Goal: Transaction & Acquisition: Purchase product/service

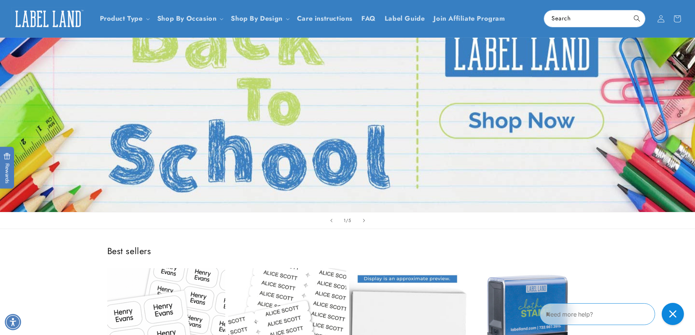
scroll to position [74, 0]
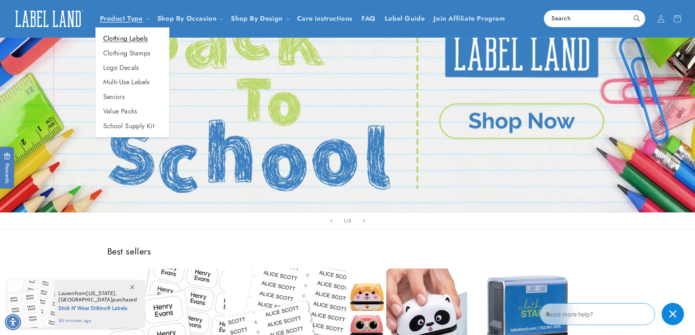
click at [126, 37] on link "Clothing Labels" at bounding box center [132, 38] width 73 height 14
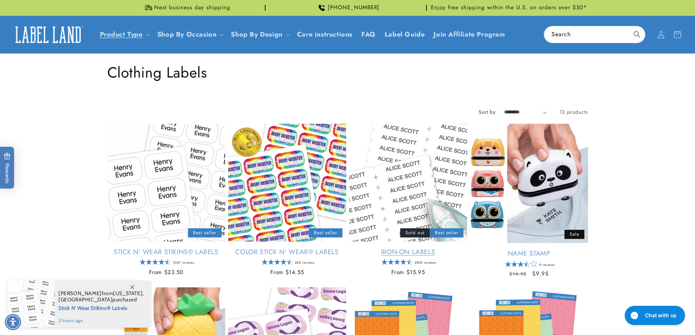
click at [407, 248] on link "Iron-On Labels" at bounding box center [408, 252] width 118 height 9
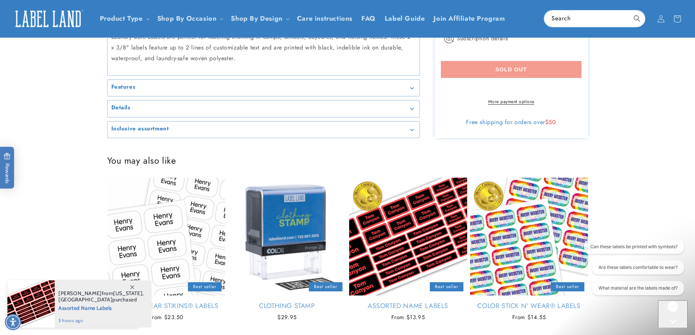
scroll to position [259, 0]
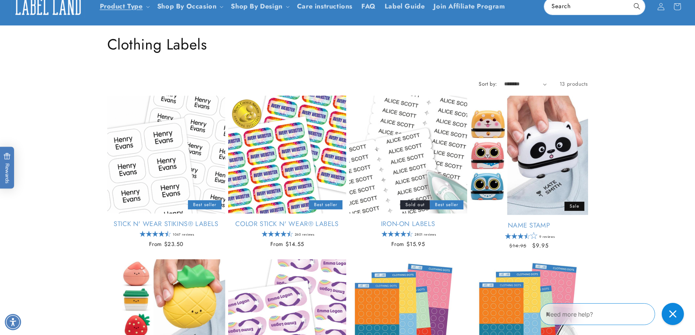
scroll to position [74, 0]
